Goal: Information Seeking & Learning: Learn about a topic

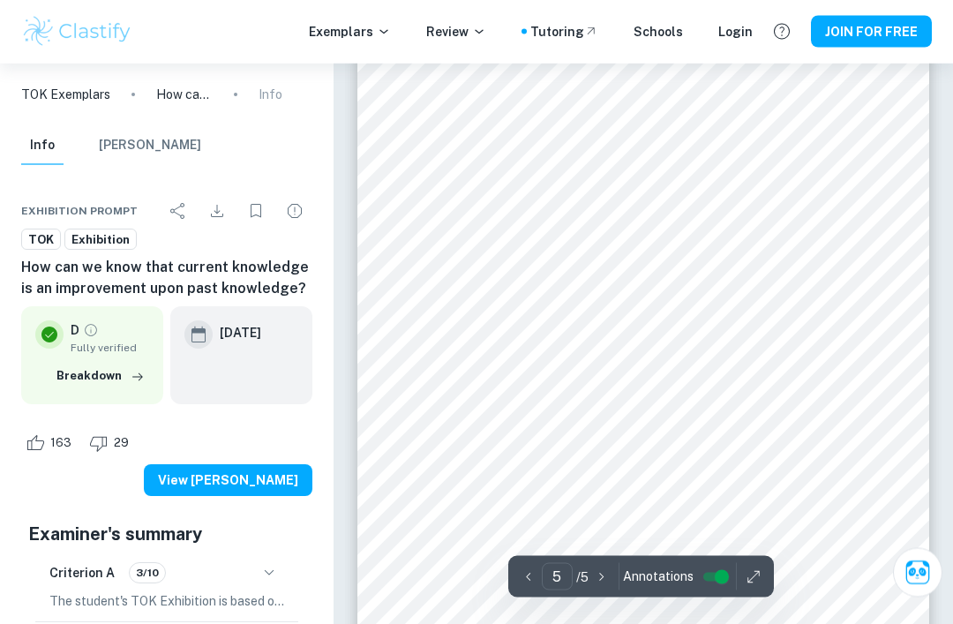
scroll to position [3232, 0]
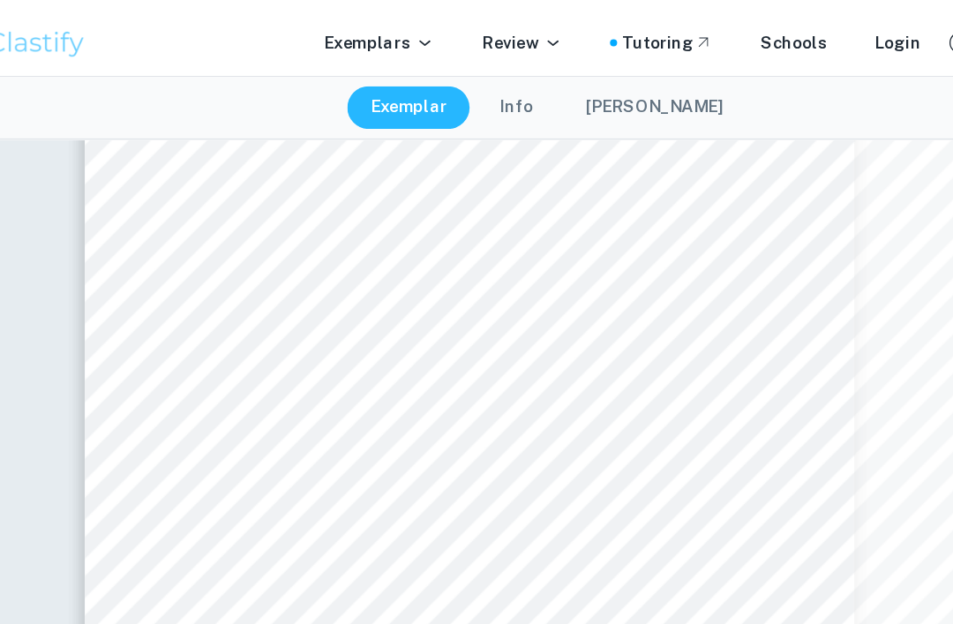
type input "1"
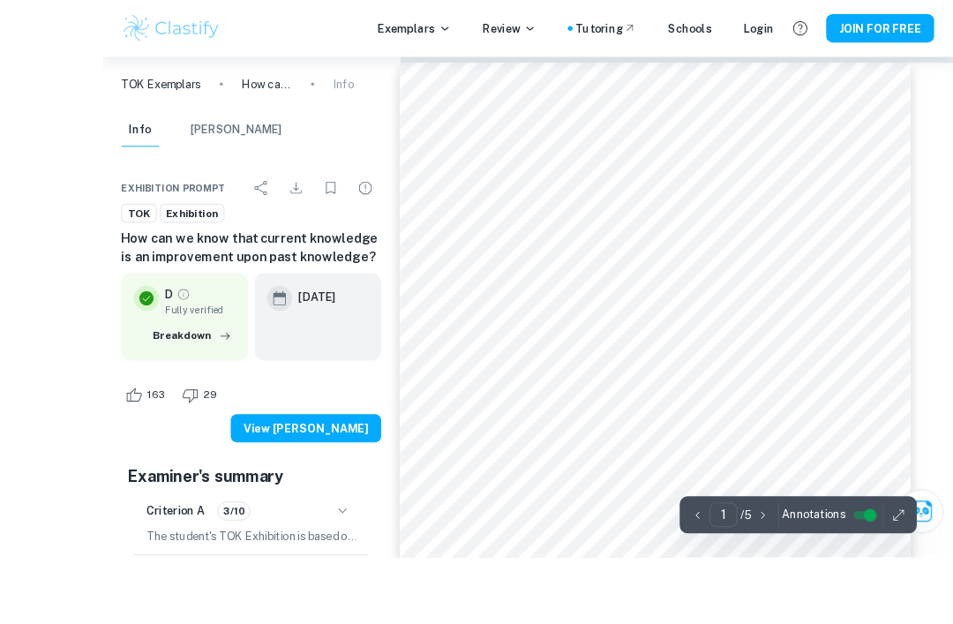
scroll to position [91, 0]
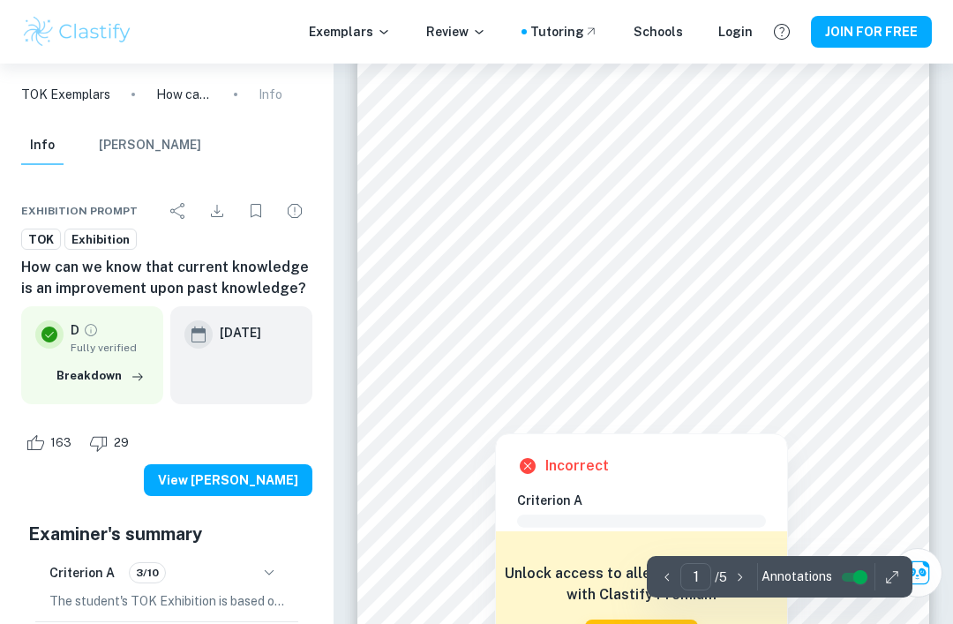
click at [851, 395] on div at bounding box center [643, 375] width 437 height 37
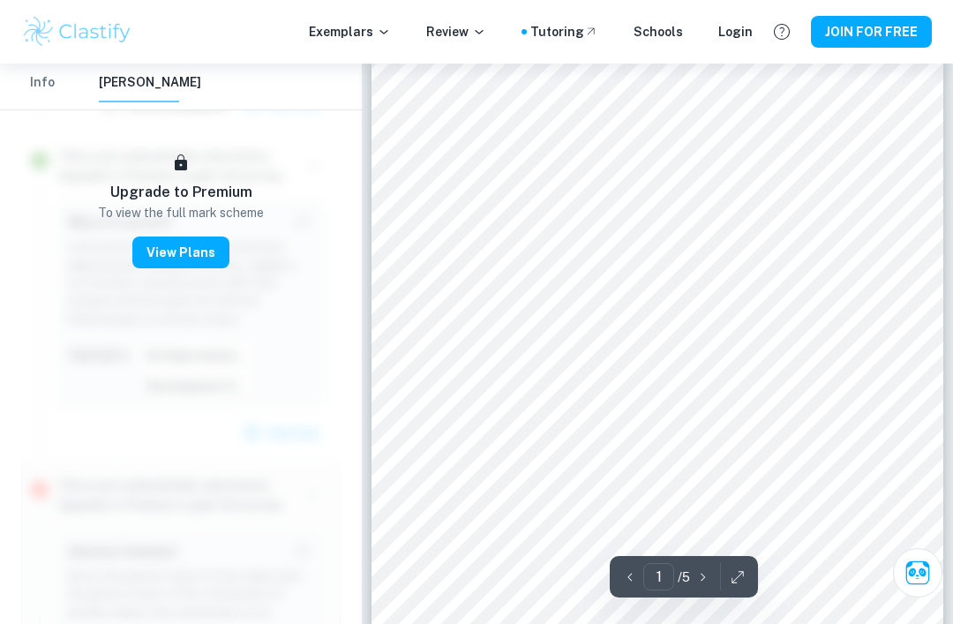
scroll to position [0, 0]
click at [745, 586] on icon "button" at bounding box center [738, 577] width 18 height 18
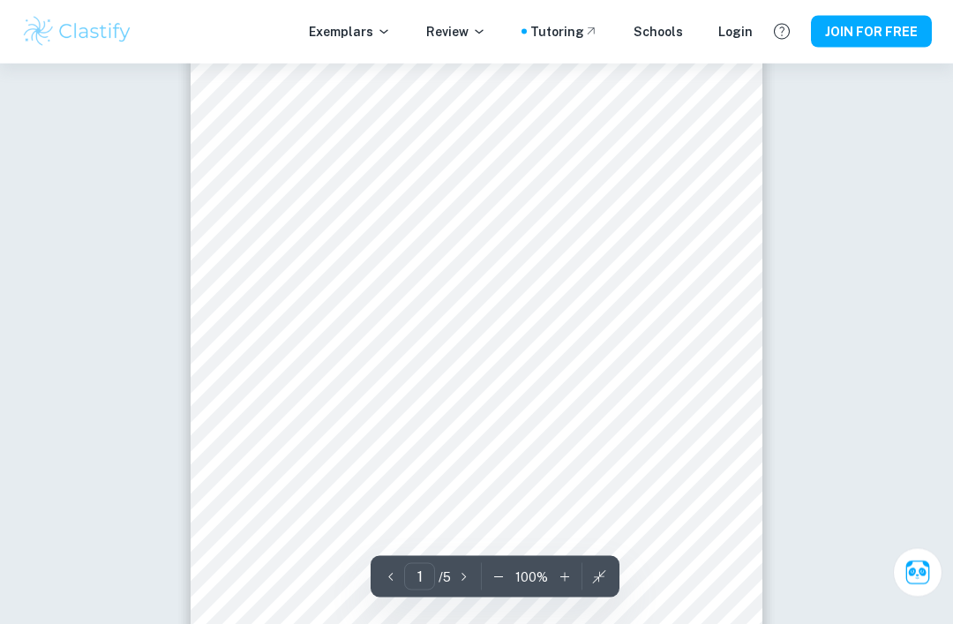
scroll to position [83, 0]
click at [608, 590] on button "button" at bounding box center [599, 576] width 26 height 27
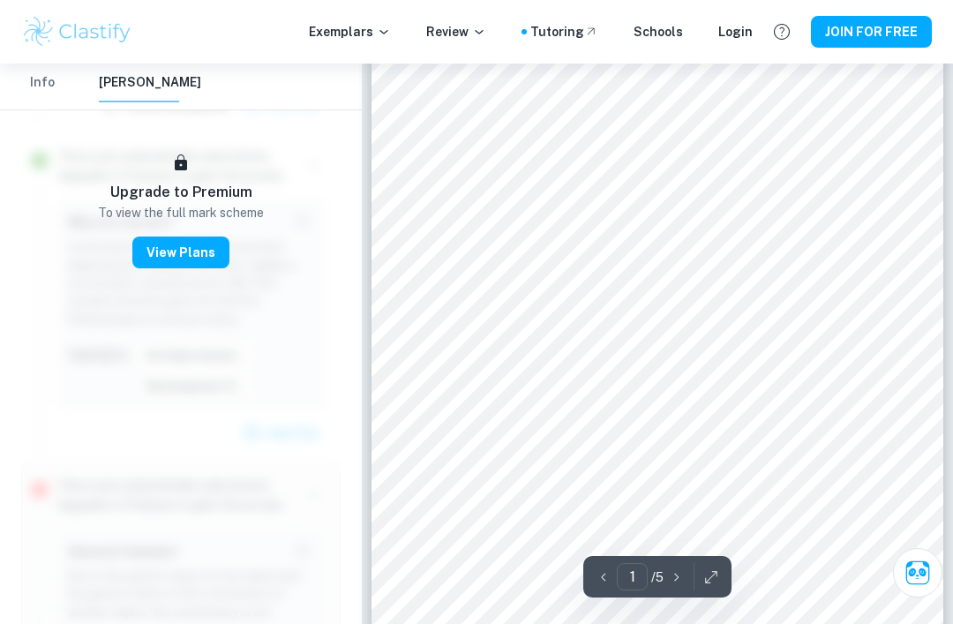
click at [595, 586] on icon "button" at bounding box center [604, 577] width 18 height 18
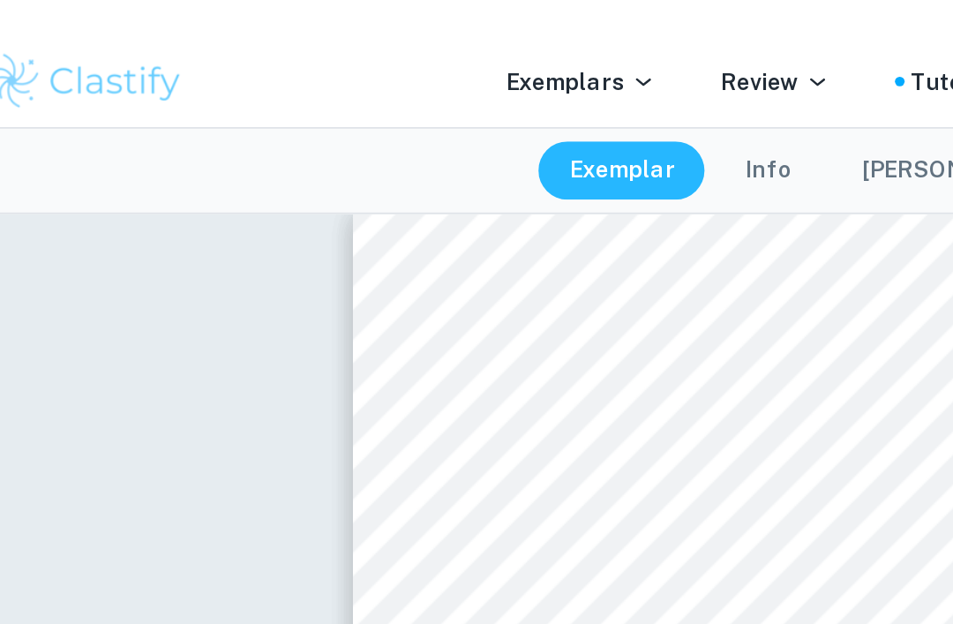
scroll to position [0, 0]
